Goal: Information Seeking & Learning: Learn about a topic

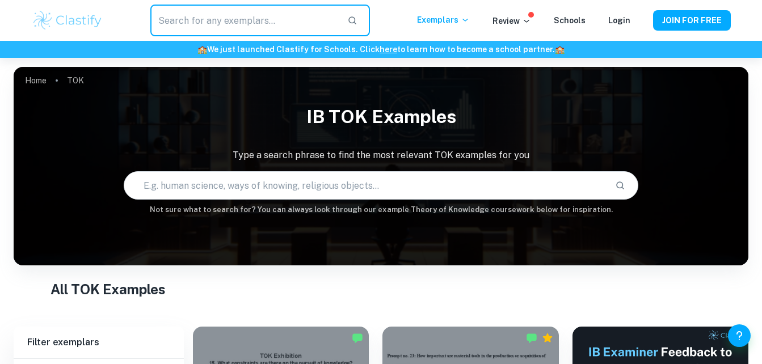
click at [178, 21] on input "text" at bounding box center [243, 21] width 187 height 32
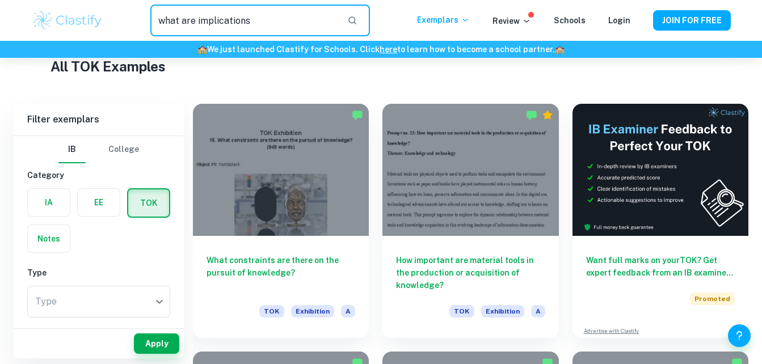
type input "what are implications"
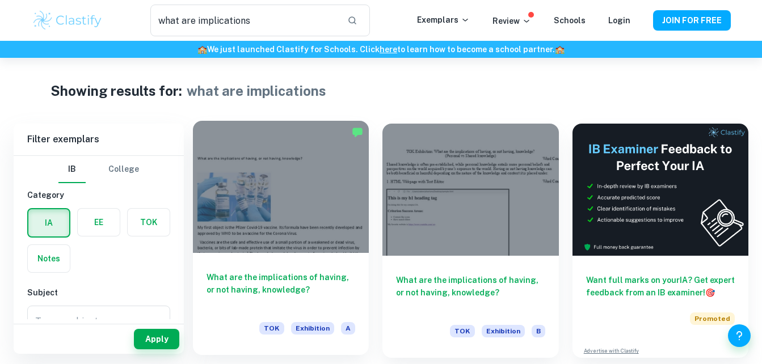
click at [295, 208] on div at bounding box center [281, 187] width 176 height 132
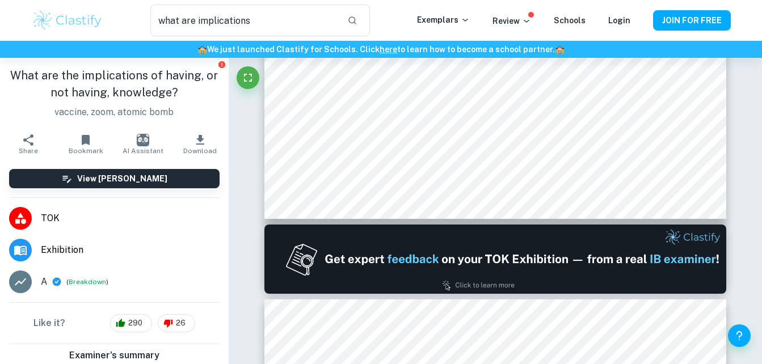
scroll to position [504, 0]
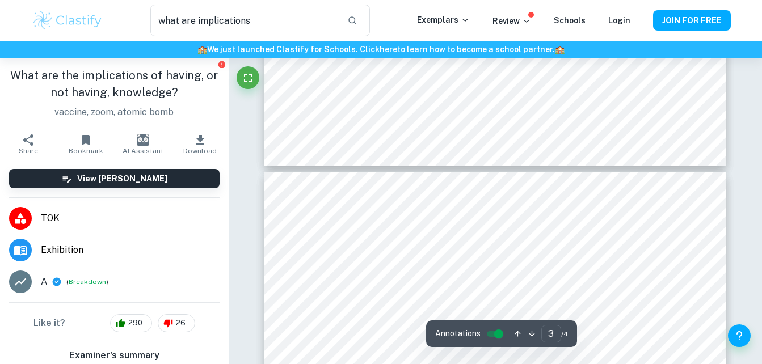
type input "4"
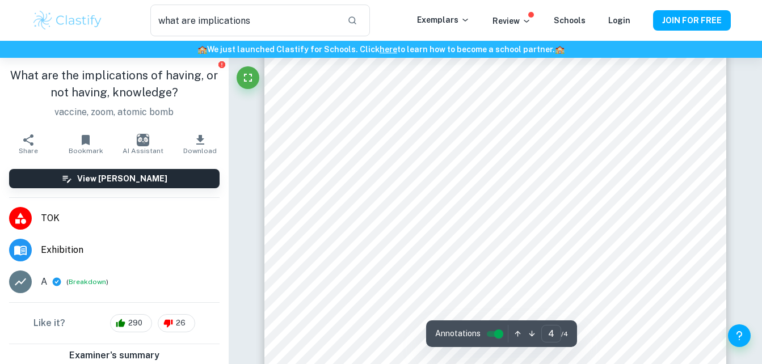
scroll to position [2178, 0]
